Goal: Task Accomplishment & Management: Manage account settings

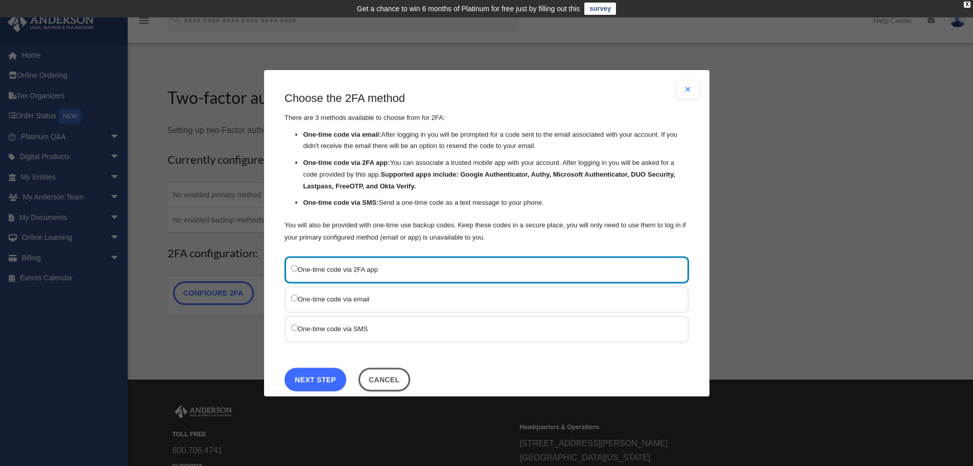
click at [319, 371] on link "Next Step" at bounding box center [316, 379] width 62 height 24
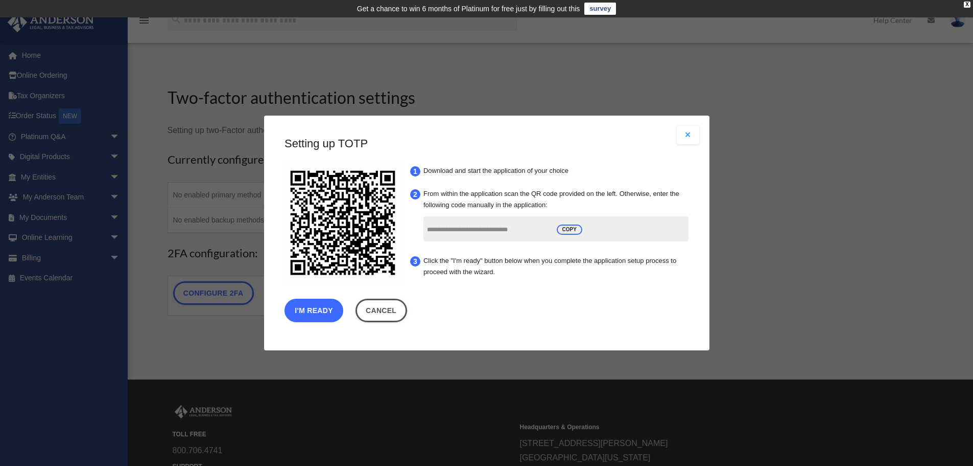
click at [333, 310] on button "I'm Ready" at bounding box center [314, 310] width 59 height 24
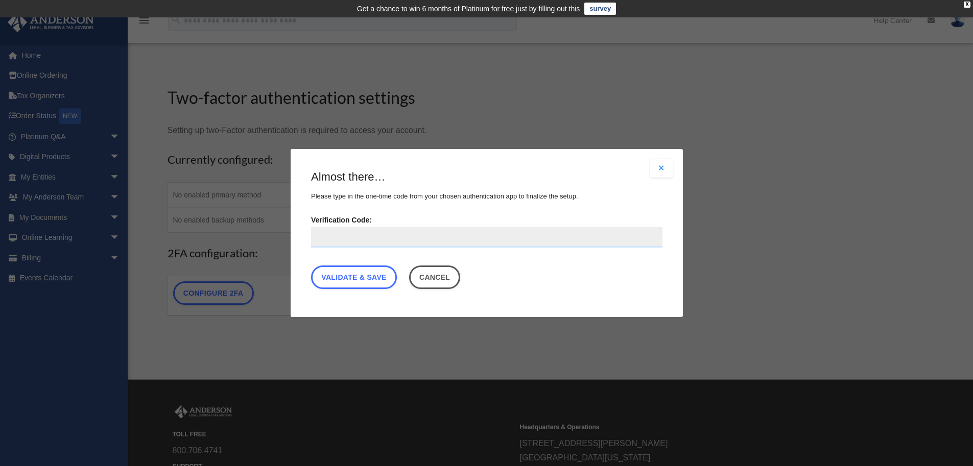
click at [486, 239] on input "Verification Code:" at bounding box center [487, 237] width 352 height 20
click at [390, 280] on link "Validate & Save" at bounding box center [354, 277] width 86 height 24
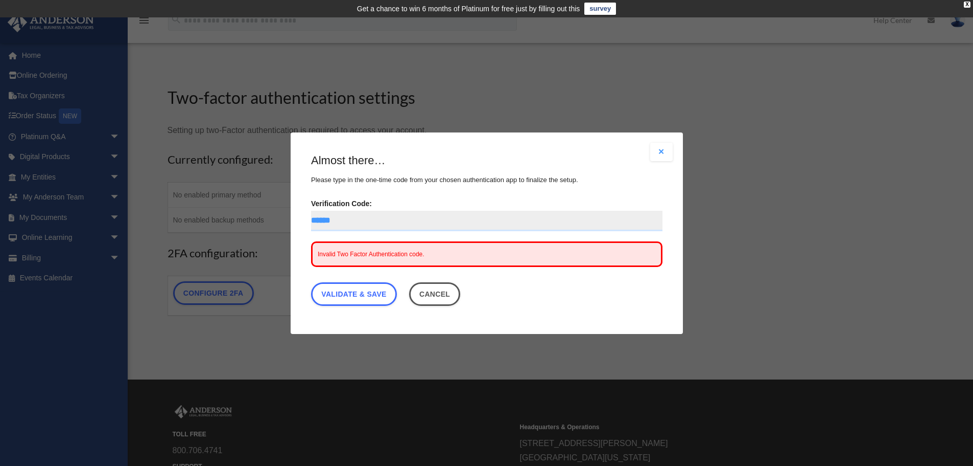
click at [388, 219] on input "******" at bounding box center [487, 220] width 352 height 20
drag, startPoint x: 327, startPoint y: 217, endPoint x: 358, endPoint y: 239, distance: 37.8
click at [329, 219] on input "******" at bounding box center [487, 220] width 352 height 20
click at [330, 292] on link "Validate & Save" at bounding box center [354, 294] width 86 height 24
click at [383, 300] on link "Validate & Save" at bounding box center [354, 294] width 86 height 24
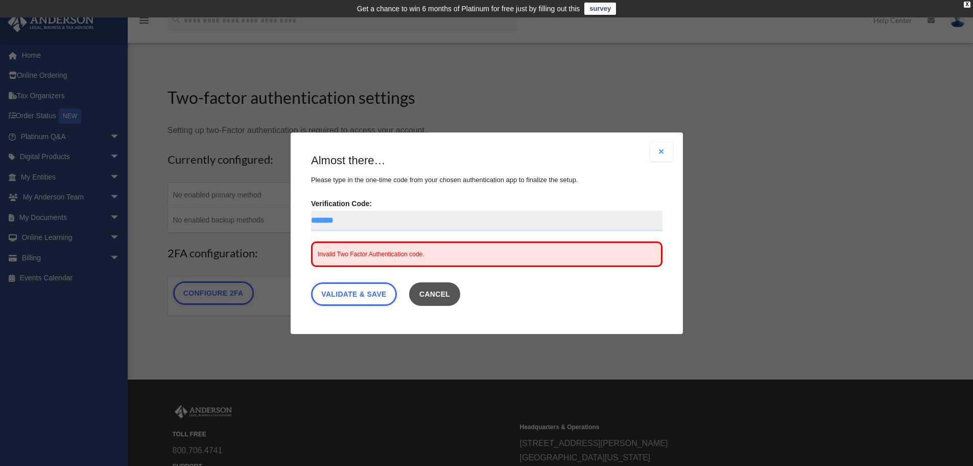
click at [458, 290] on button "Cancel" at bounding box center [435, 294] width 52 height 24
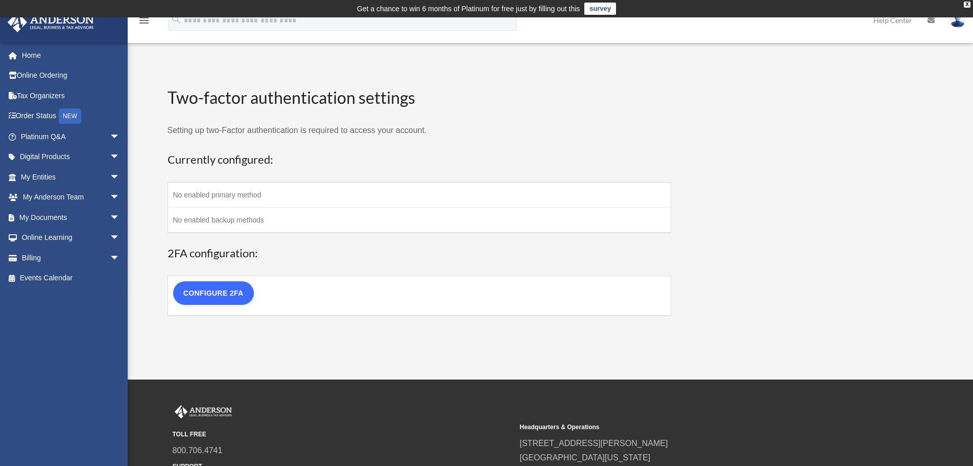
click at [229, 290] on link "Configure 2FA" at bounding box center [213, 293] width 81 height 24
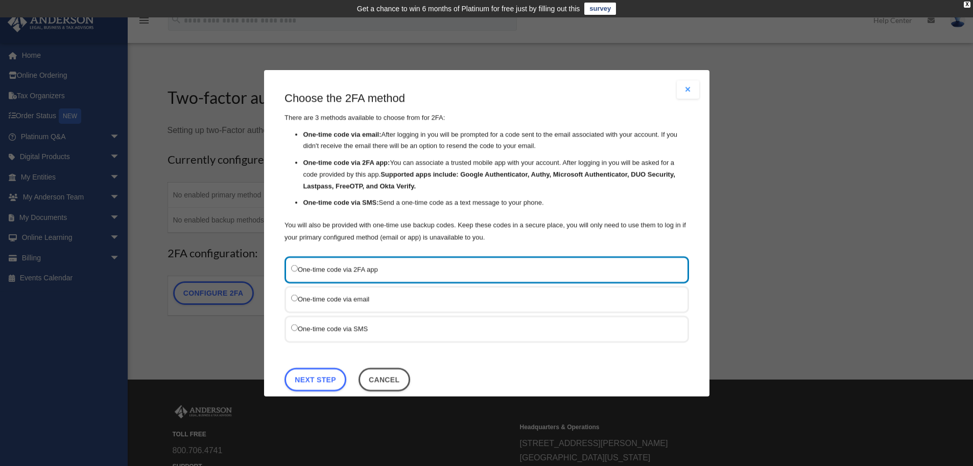
scroll to position [16, 0]
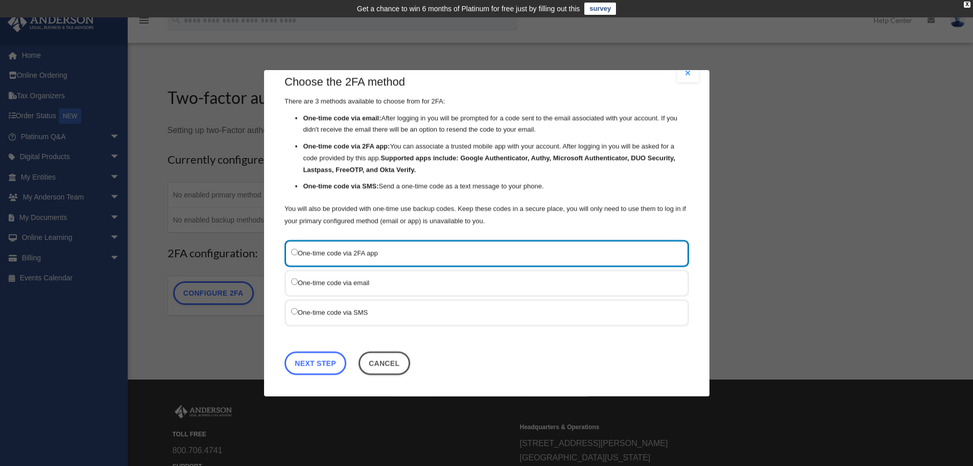
click at [336, 362] on link "Next Step" at bounding box center [316, 363] width 62 height 24
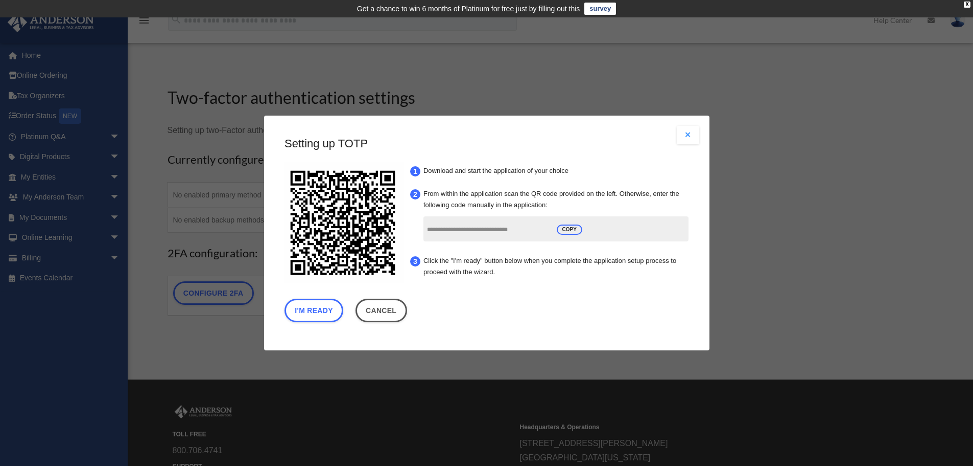
scroll to position [0, 0]
click at [307, 315] on button "I'm Ready" at bounding box center [314, 310] width 59 height 24
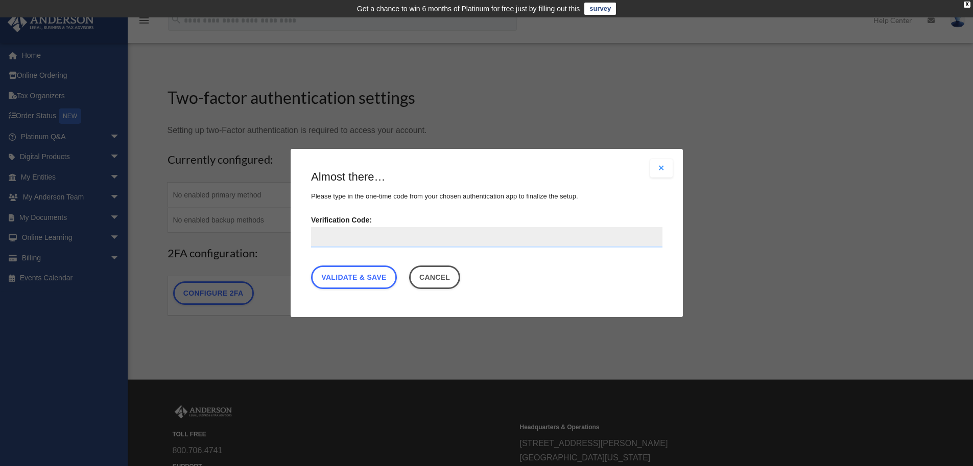
click at [383, 243] on input "Verification Code:" at bounding box center [487, 237] width 352 height 20
type input "******"
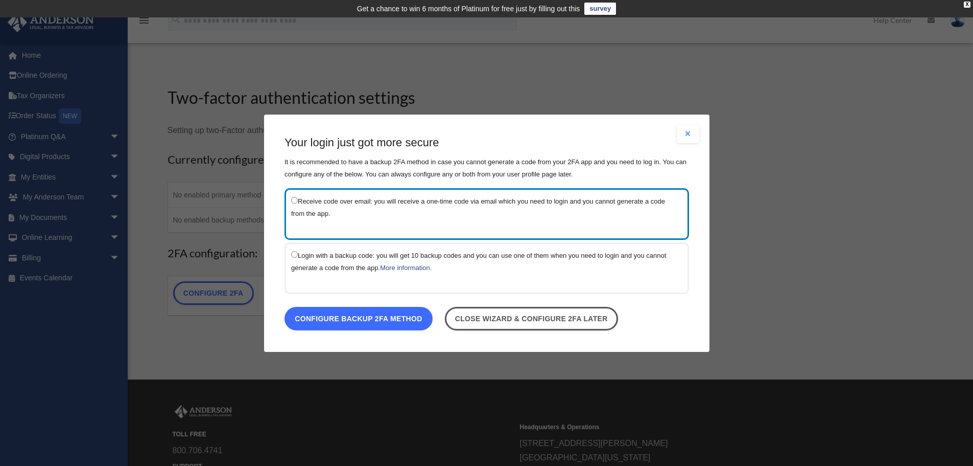
click at [370, 321] on link "Configure backup 2FA method" at bounding box center [359, 318] width 148 height 24
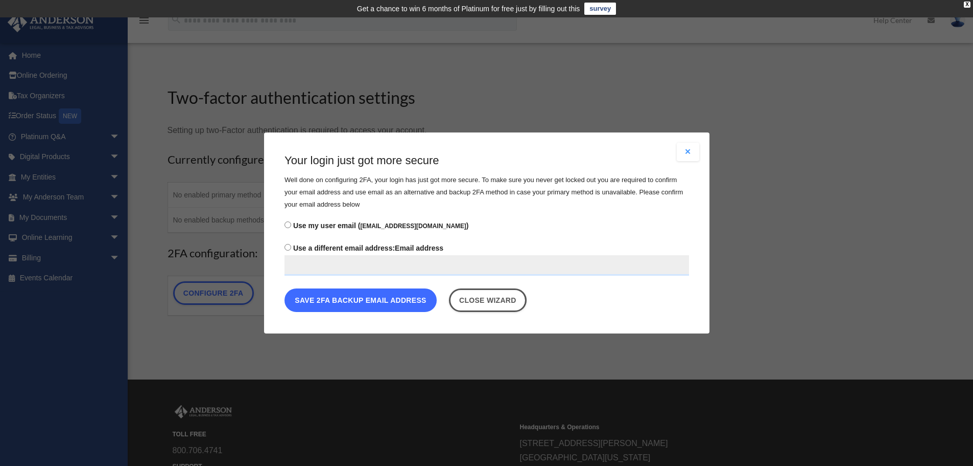
click at [380, 299] on button "Save 2FA backup email address" at bounding box center [361, 300] width 152 height 24
click at [369, 306] on button "Save 2FA backup email address" at bounding box center [361, 300] width 152 height 24
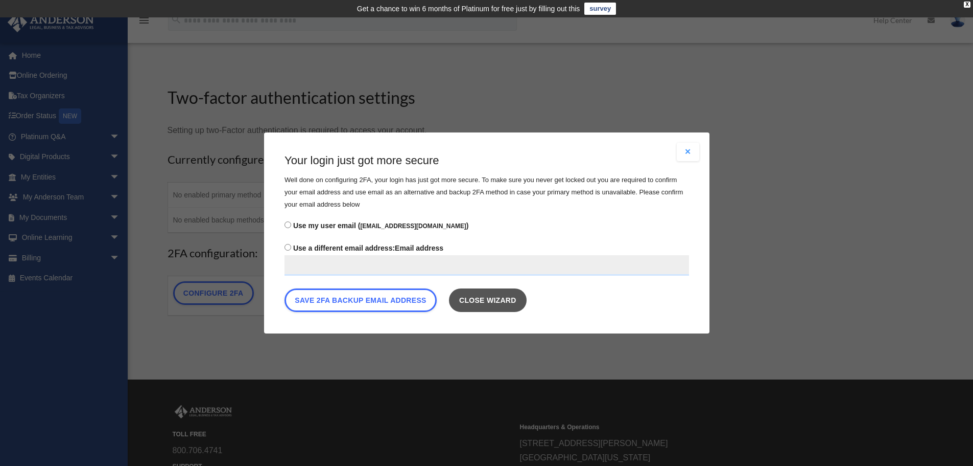
click at [496, 306] on link "Close wizard" at bounding box center [488, 300] width 78 height 24
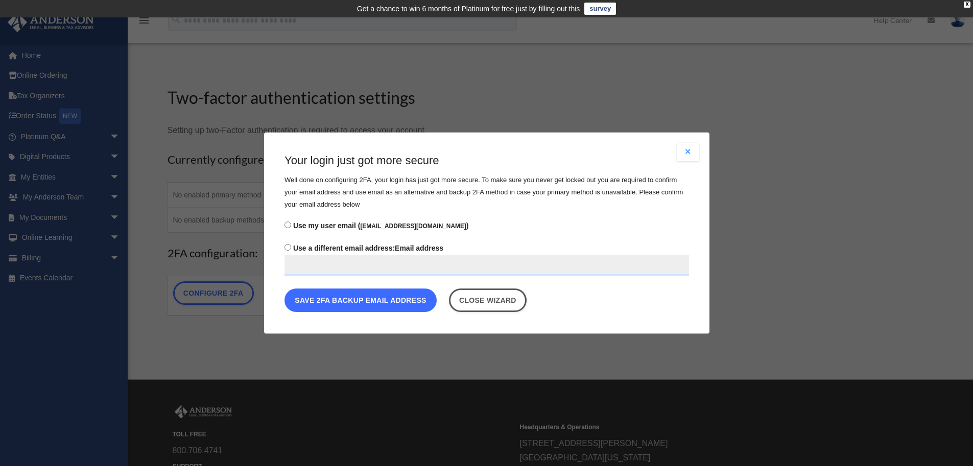
click at [347, 302] on button "Save 2FA backup email address" at bounding box center [361, 300] width 152 height 24
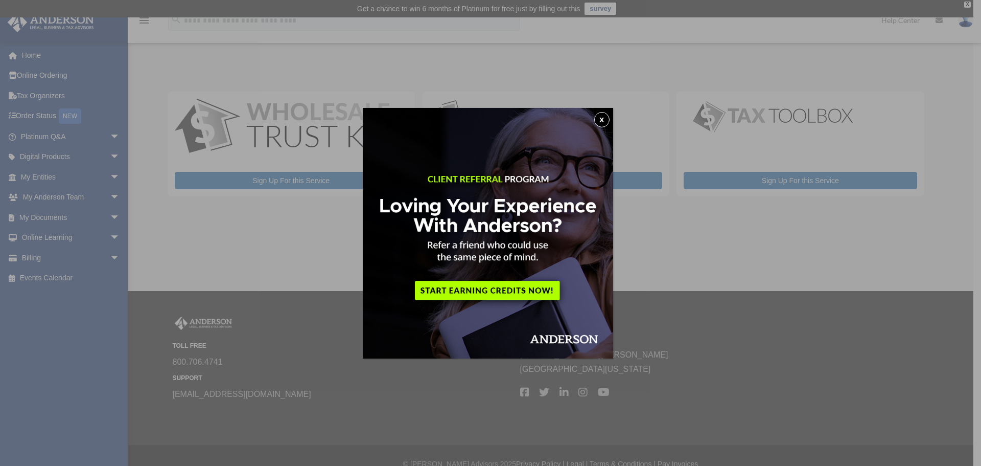
click at [596, 117] on img at bounding box center [488, 233] width 250 height 250
